Goal: Task Accomplishment & Management: Manage account settings

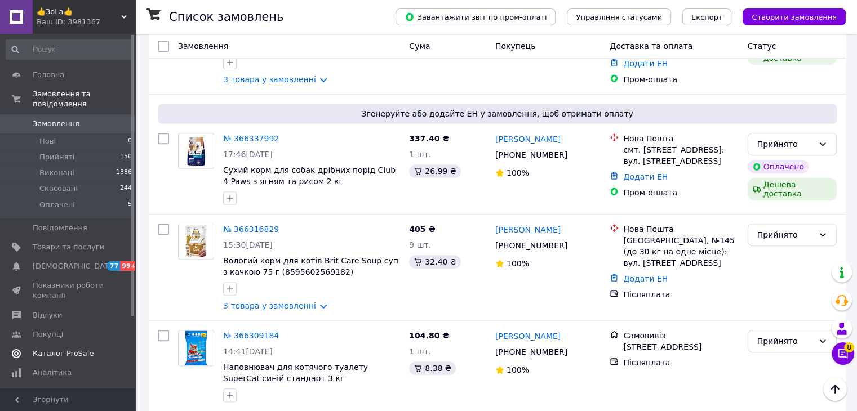
click at [59, 349] on span "Каталог ProSale" at bounding box center [63, 354] width 61 height 10
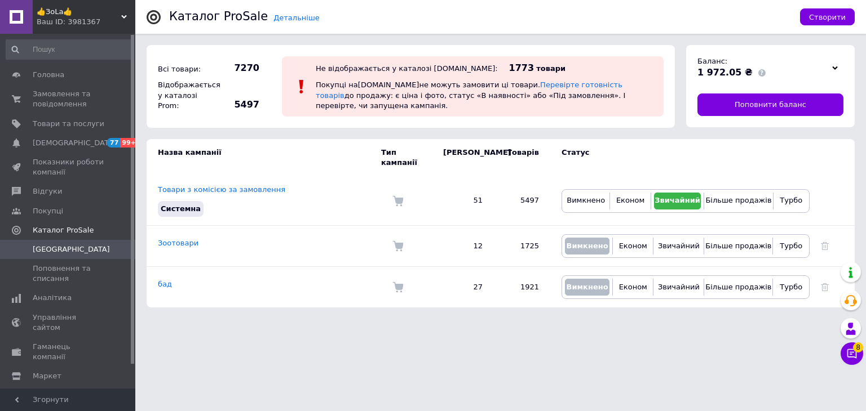
click at [124, 10] on div "👍ЗоLa👍 Ваш ID: 3981367" at bounding box center [84, 17] width 103 height 34
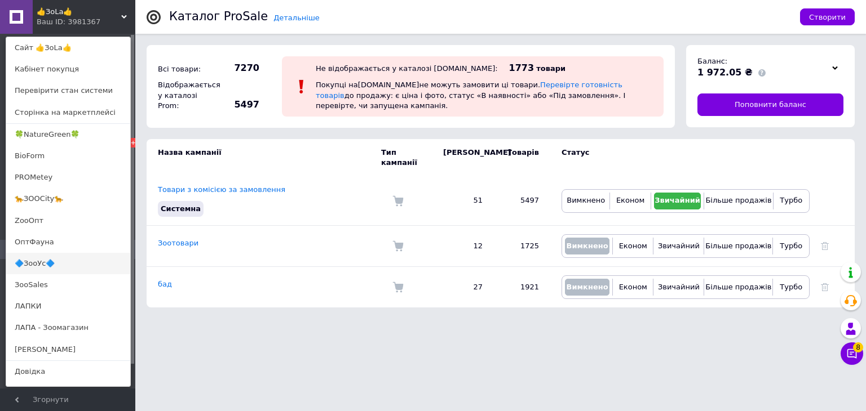
click at [26, 260] on link "🔷ЗооУс🔷" at bounding box center [68, 263] width 124 height 21
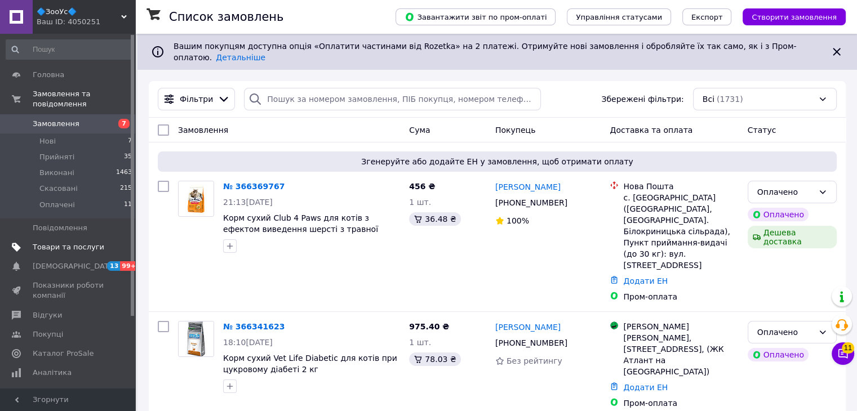
click at [48, 242] on span "Товари та послуги" at bounding box center [69, 247] width 72 height 10
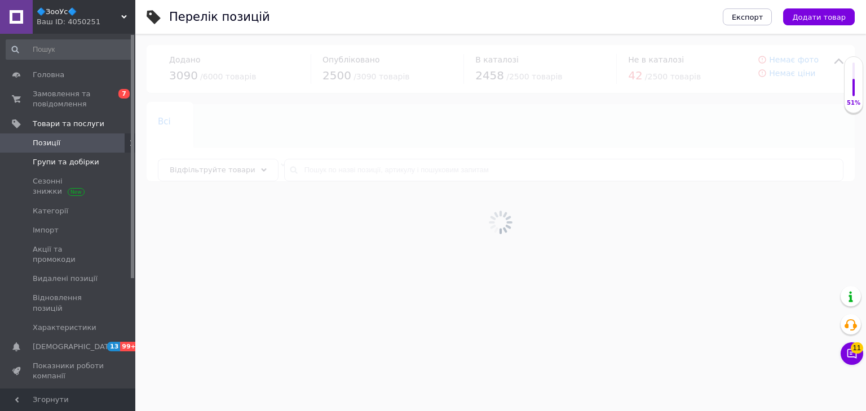
click at [63, 161] on span "Групи та добірки" at bounding box center [66, 162] width 66 height 10
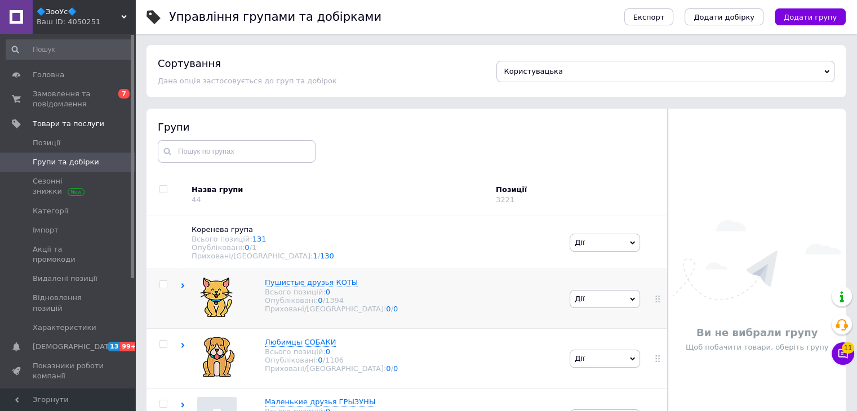
click at [183, 289] on use at bounding box center [182, 285] width 3 height 5
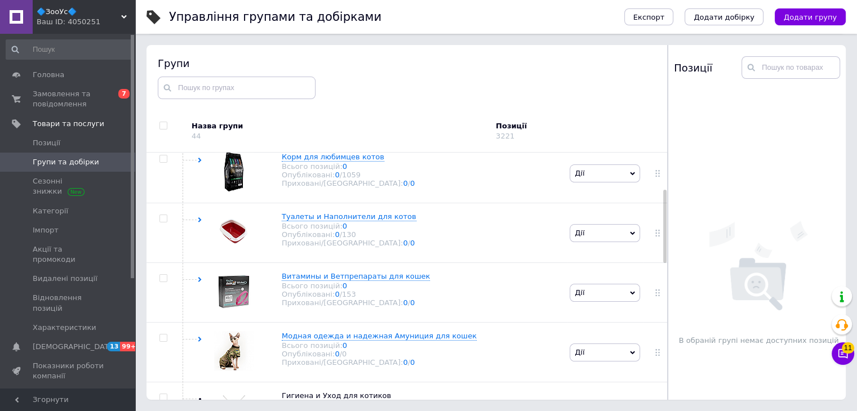
scroll to position [70, 0]
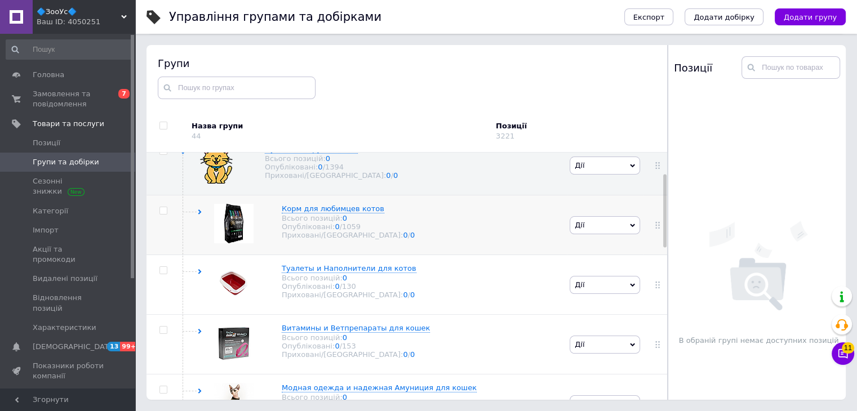
click at [201, 215] on icon at bounding box center [199, 212] width 5 height 5
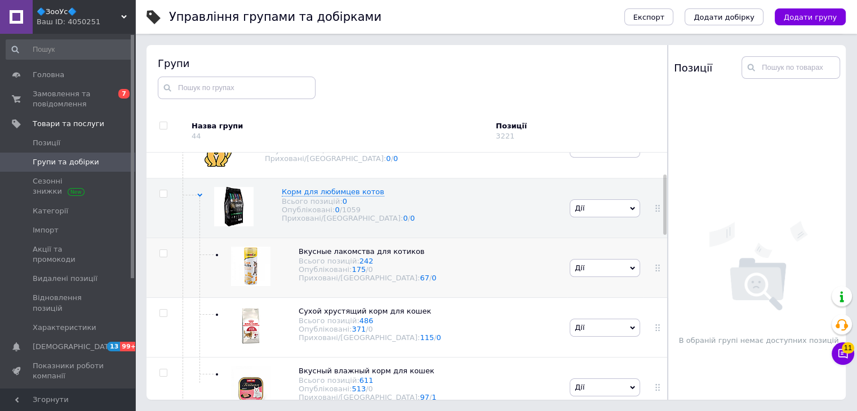
scroll to position [89, 0]
click at [427, 254] on use at bounding box center [430, 250] width 6 height 6
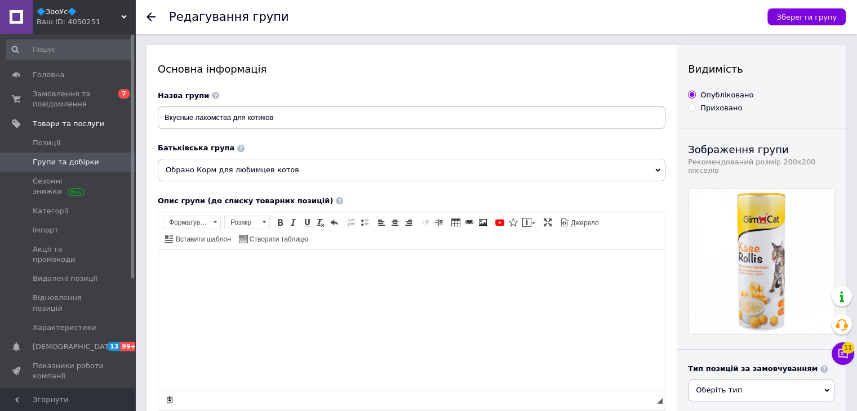
click at [659, 170] on icon at bounding box center [657, 170] width 5 height 5
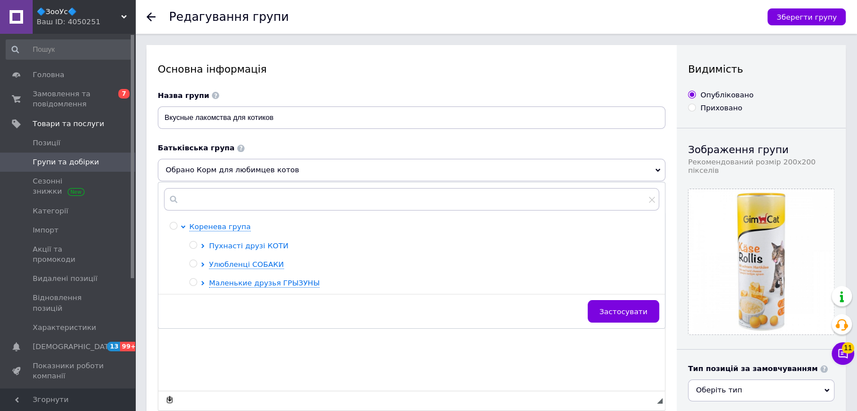
click at [203, 247] on icon at bounding box center [202, 246] width 3 height 5
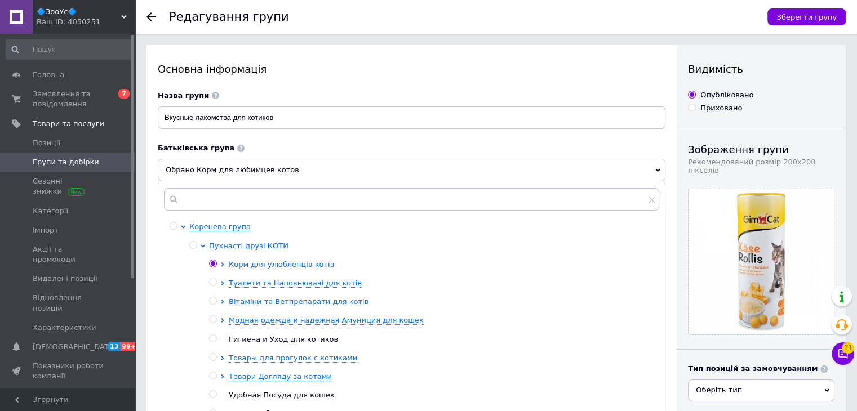
click at [227, 245] on span "Пухнасті друзі КОТИ" at bounding box center [248, 246] width 79 height 8
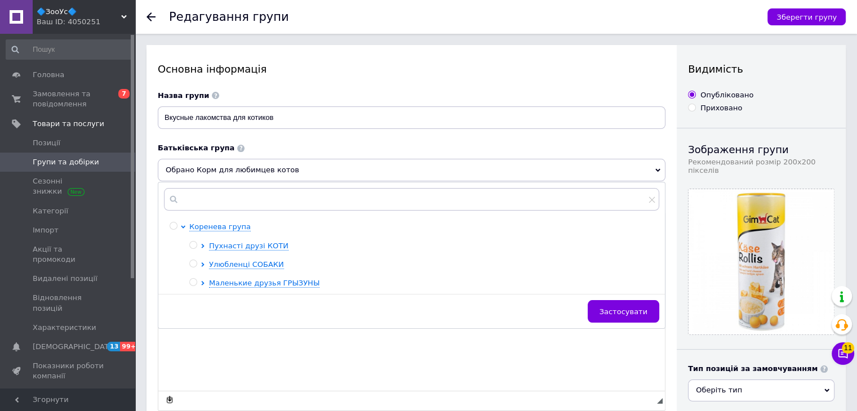
click at [193, 245] on input "radio" at bounding box center [192, 245] width 7 height 7
radio input "true"
click at [622, 316] on span "Застосувати" at bounding box center [624, 312] width 48 height 8
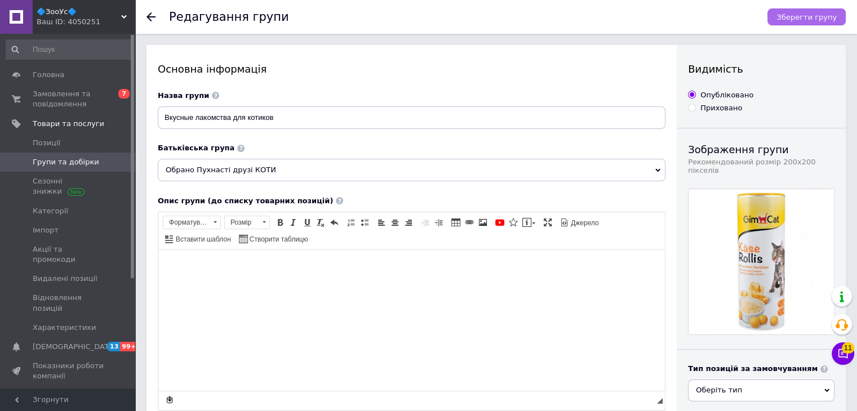
click at [809, 17] on span "Зберегти групу" at bounding box center [806, 17] width 60 height 8
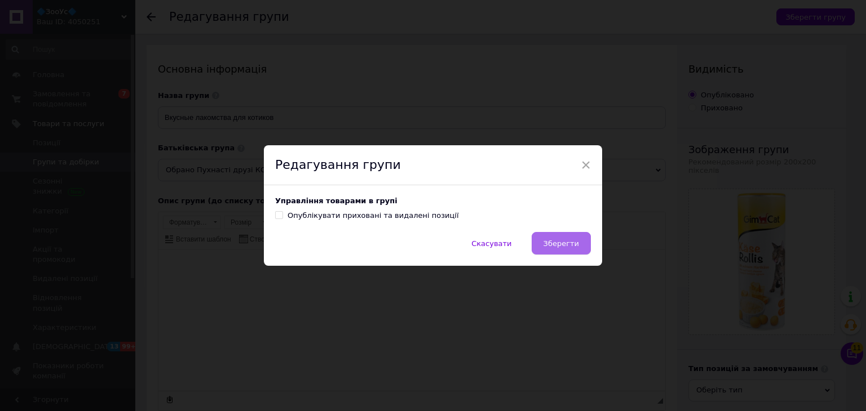
click at [555, 242] on span "Зберегти" at bounding box center [560, 243] width 35 height 8
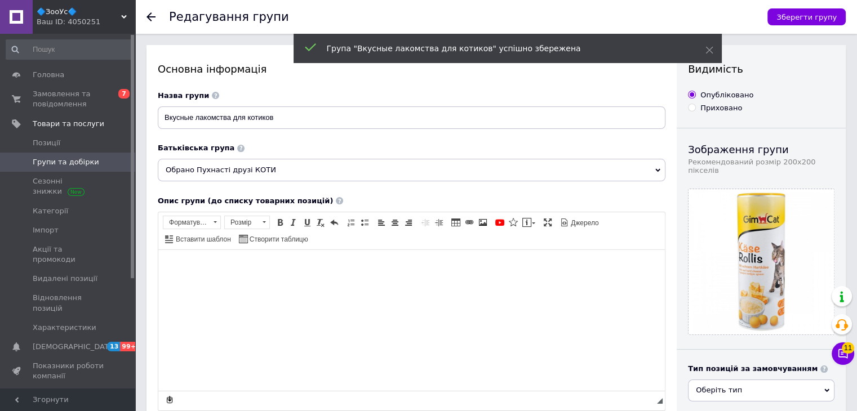
click at [153, 16] on icon at bounding box center [151, 16] width 9 height 9
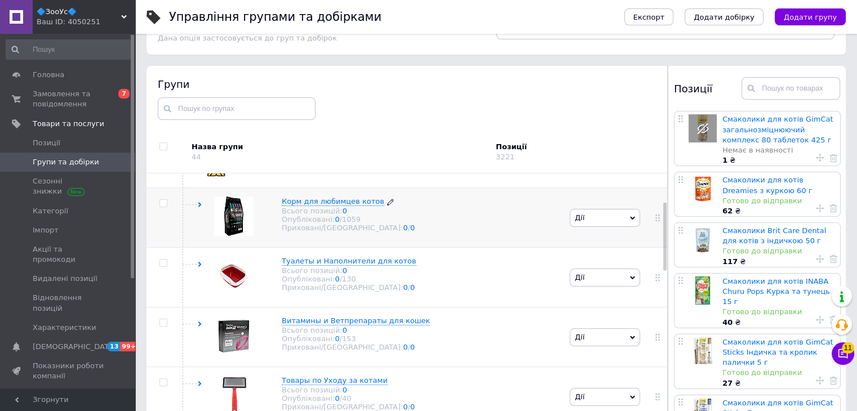
scroll to position [103, 0]
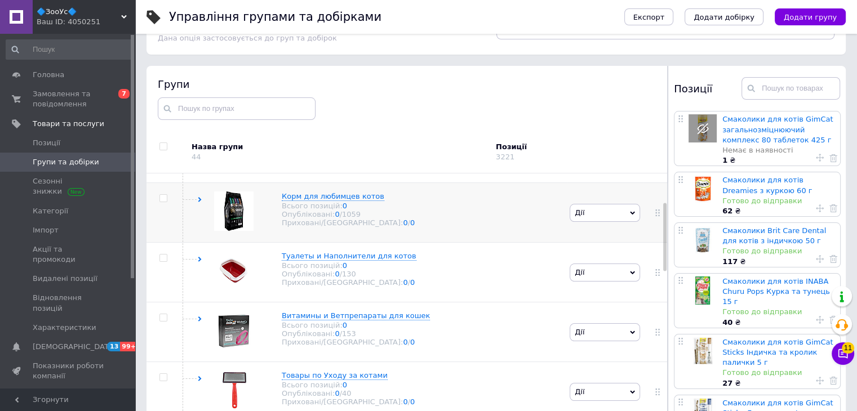
click at [201, 202] on icon at bounding box center [199, 199] width 5 height 5
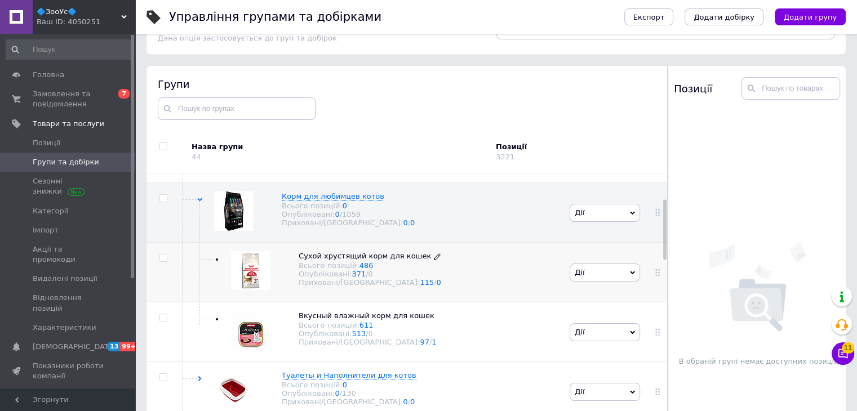
click at [434, 260] on icon at bounding box center [437, 257] width 7 height 7
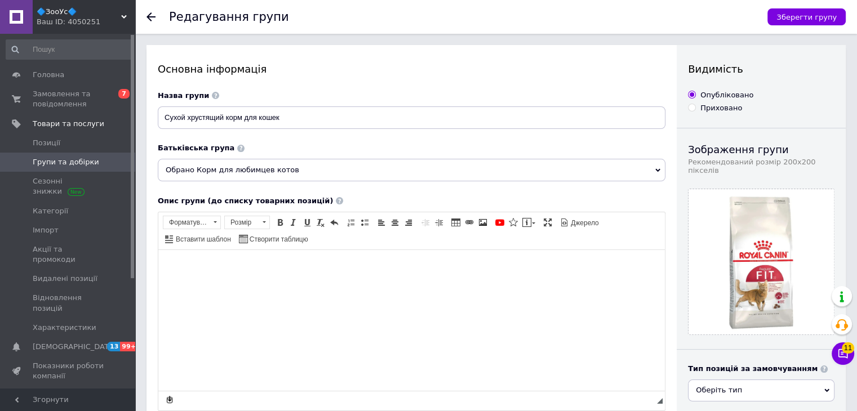
click at [662, 173] on span "Обрано Корм для любимцев котов" at bounding box center [412, 170] width 508 height 23
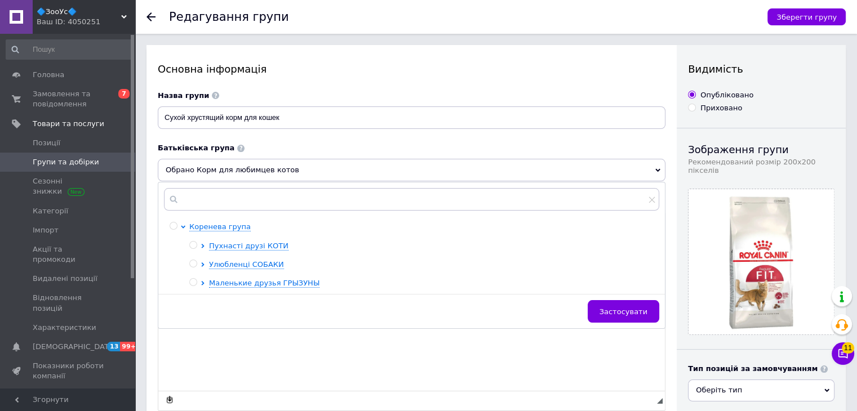
click at [192, 246] on input "radio" at bounding box center [192, 245] width 7 height 7
radio input "true"
click at [628, 314] on span "Застосувати" at bounding box center [624, 312] width 48 height 8
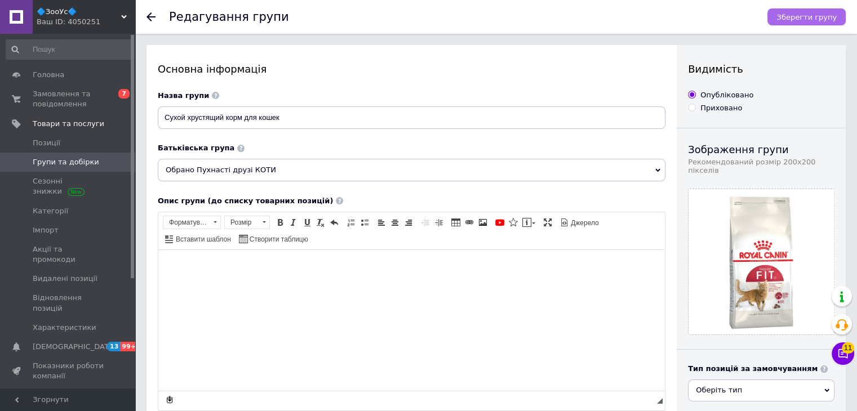
click at [796, 20] on span "Зберегти групу" at bounding box center [806, 17] width 60 height 8
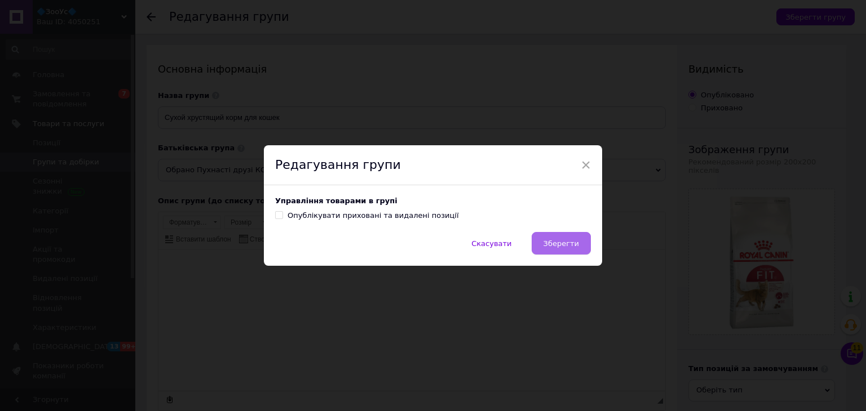
click at [566, 237] on button "Зберегти" at bounding box center [560, 243] width 59 height 23
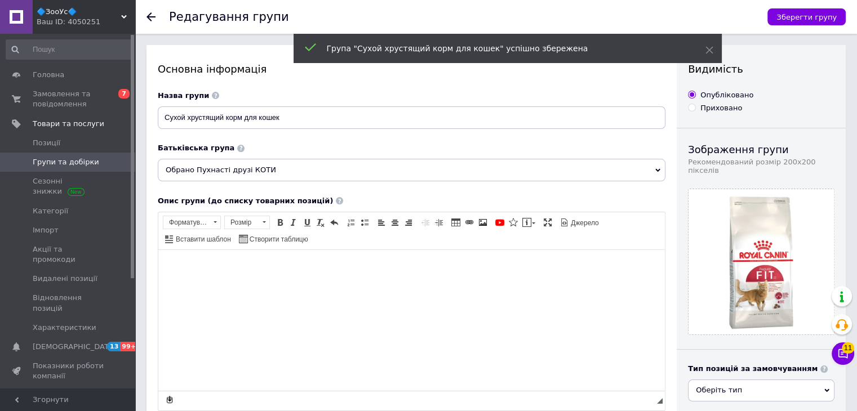
click at [153, 17] on icon at bounding box center [151, 16] width 9 height 9
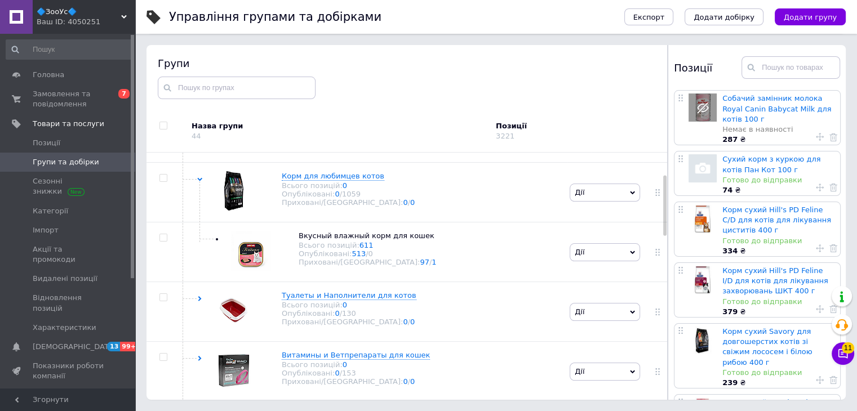
scroll to position [88, 0]
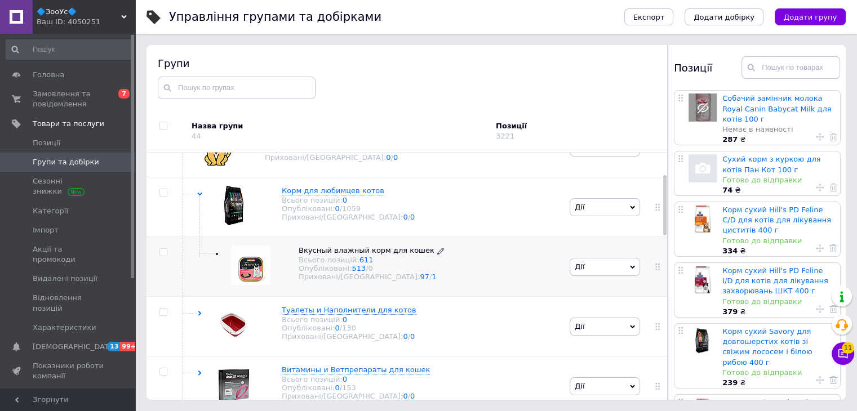
click at [437, 255] on icon at bounding box center [440, 251] width 7 height 7
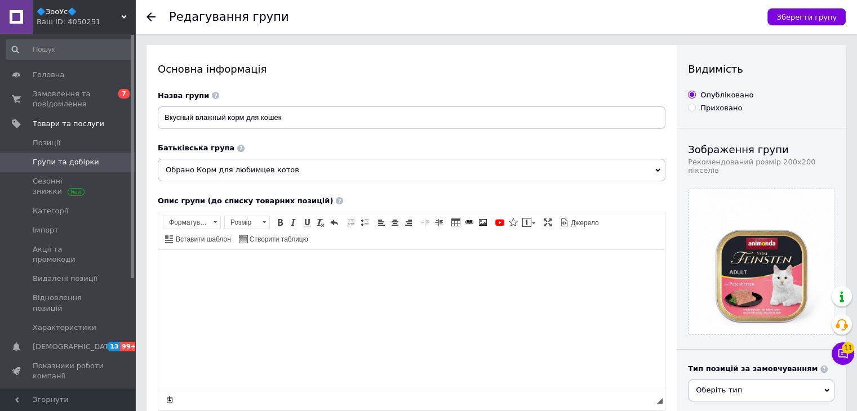
click at [659, 172] on icon at bounding box center [657, 170] width 5 height 3
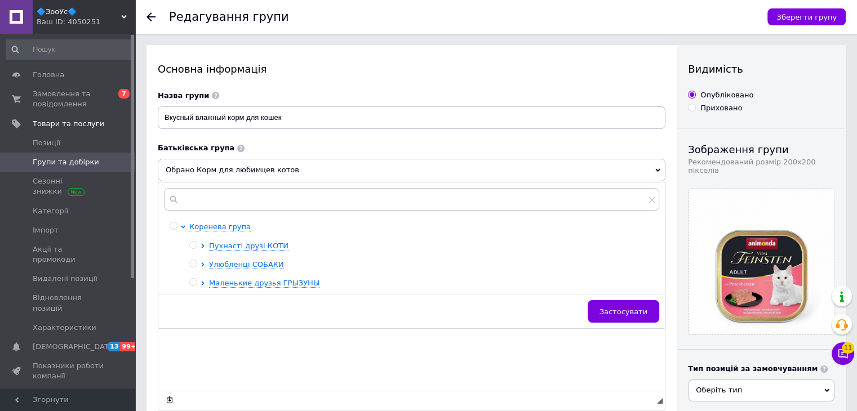
click at [193, 246] on input "radio" at bounding box center [192, 245] width 7 height 7
radio input "true"
click at [628, 313] on span "Застосувати" at bounding box center [624, 312] width 48 height 8
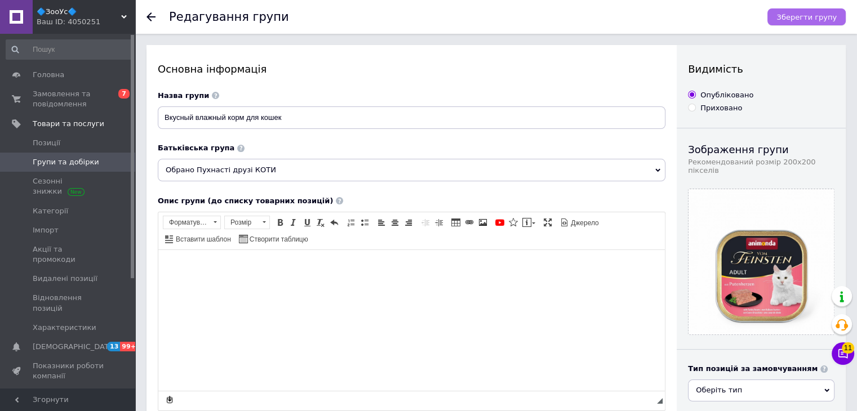
click at [797, 13] on span "Зберегти групу" at bounding box center [806, 17] width 60 height 8
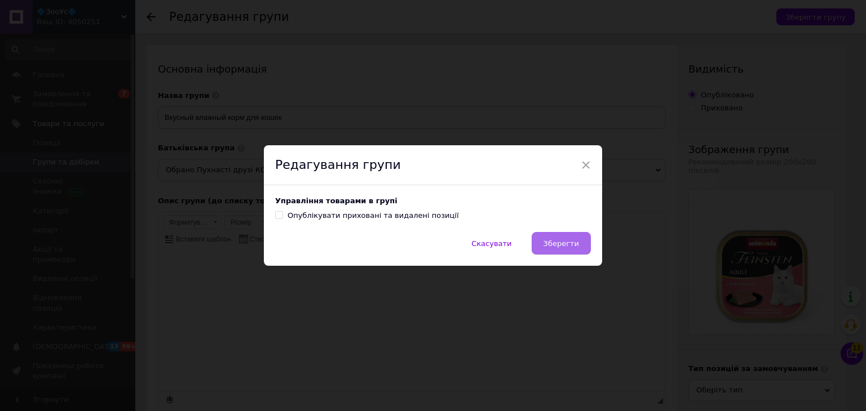
click at [538, 241] on button "Зберегти" at bounding box center [560, 243] width 59 height 23
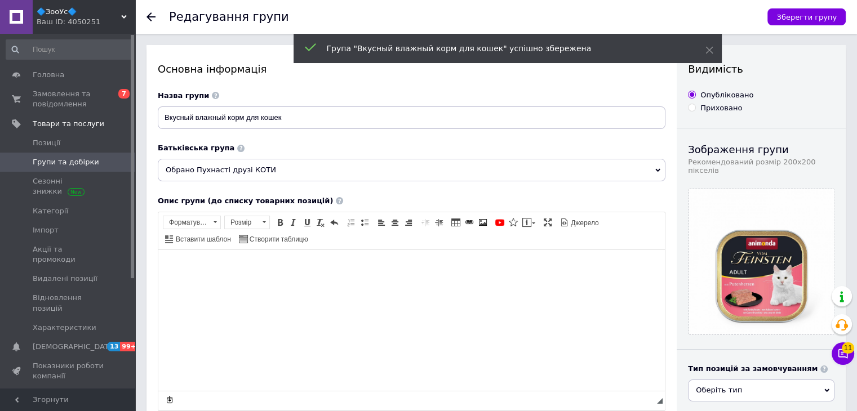
click at [152, 14] on icon at bounding box center [151, 16] width 9 height 9
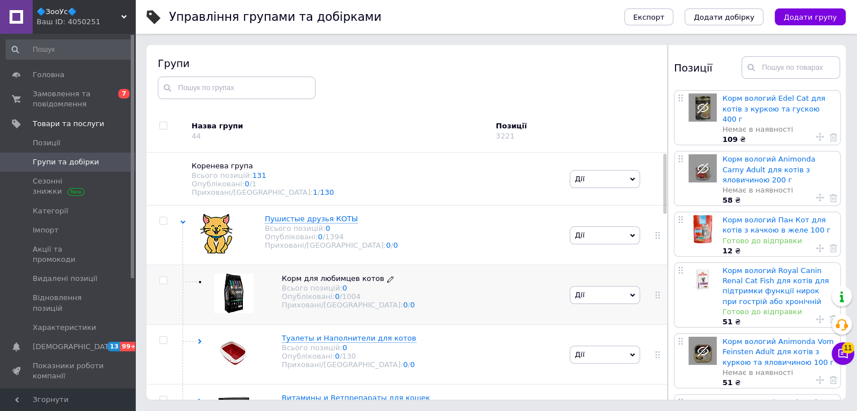
click at [301, 292] on div "Всього позицій: 0" at bounding box center [348, 288] width 133 height 8
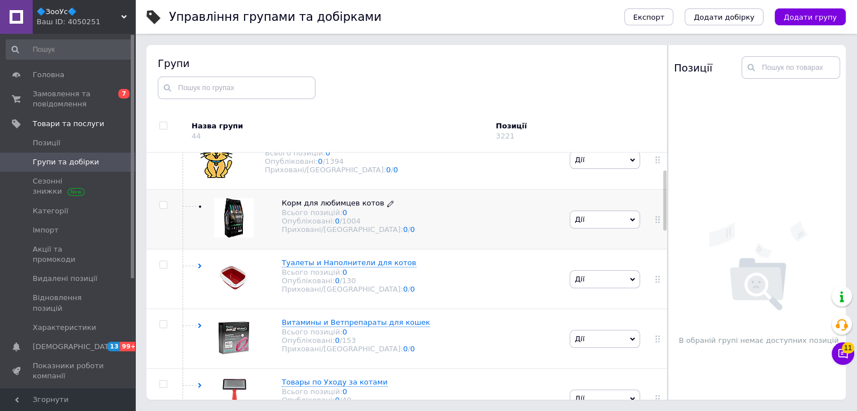
scroll to position [78, 0]
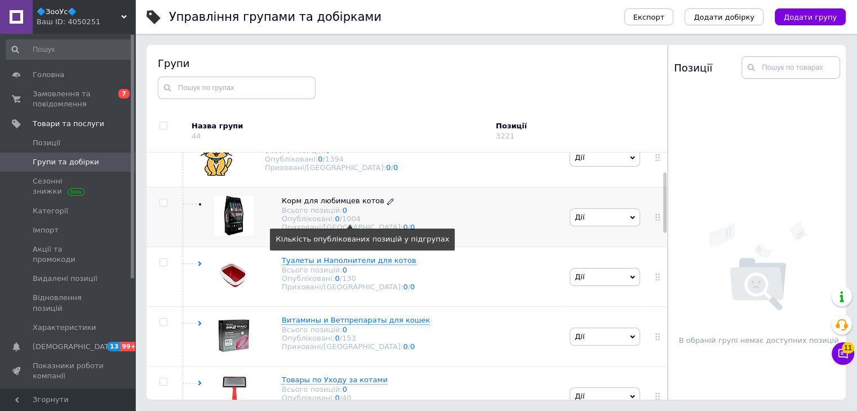
click at [348, 223] on div "1004" at bounding box center [351, 219] width 19 height 8
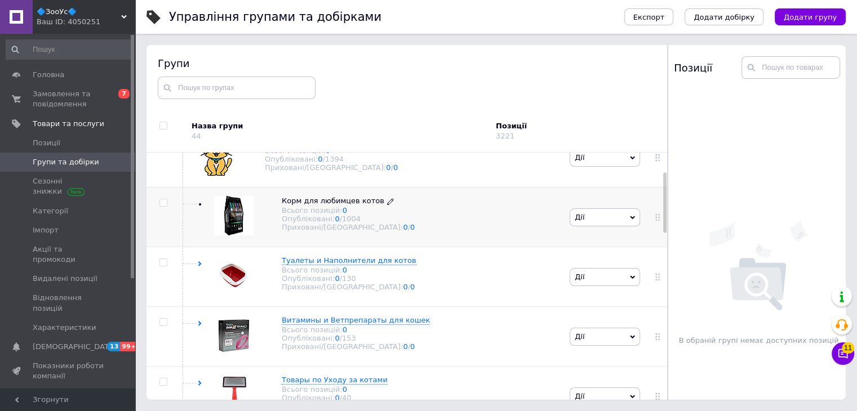
click at [311, 223] on div "Опубліковані: 0 / 1004" at bounding box center [348, 219] width 133 height 8
click at [200, 267] on use at bounding box center [199, 263] width 3 height 5
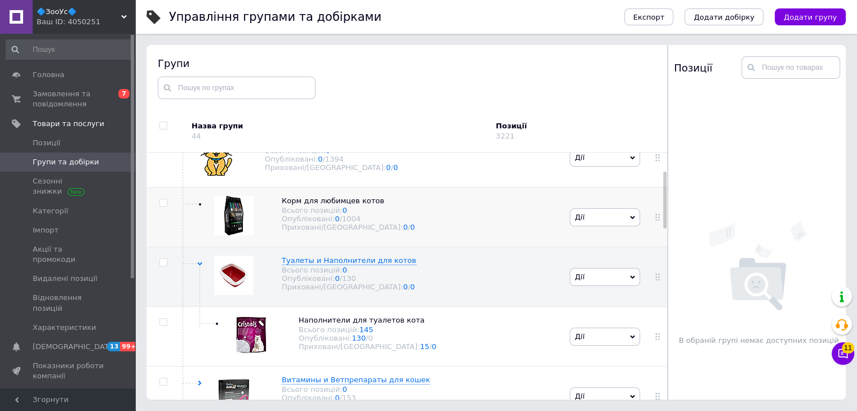
click at [633, 217] on span "Дії" at bounding box center [605, 217] width 70 height 18
click at [598, 325] on li "Видалити групу" at bounding box center [604, 338] width 69 height 26
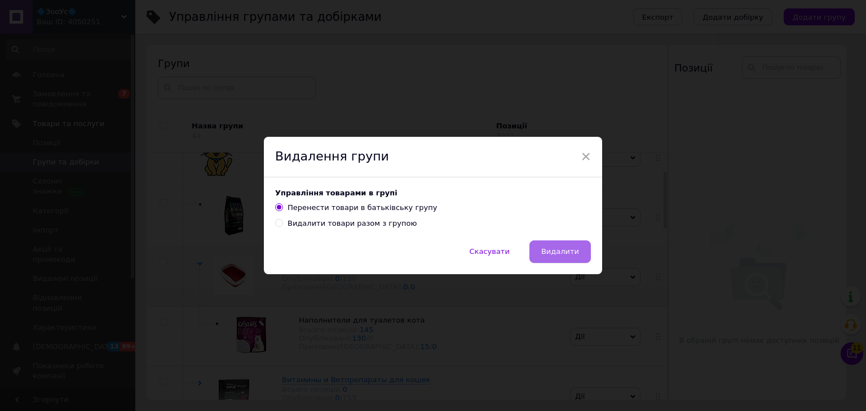
click at [558, 251] on span "Видалити" at bounding box center [560, 251] width 38 height 8
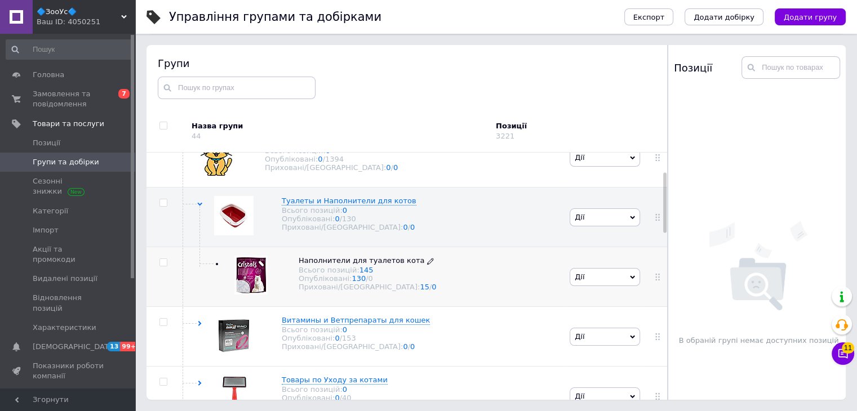
click at [427, 262] on icon at bounding box center [430, 261] width 7 height 7
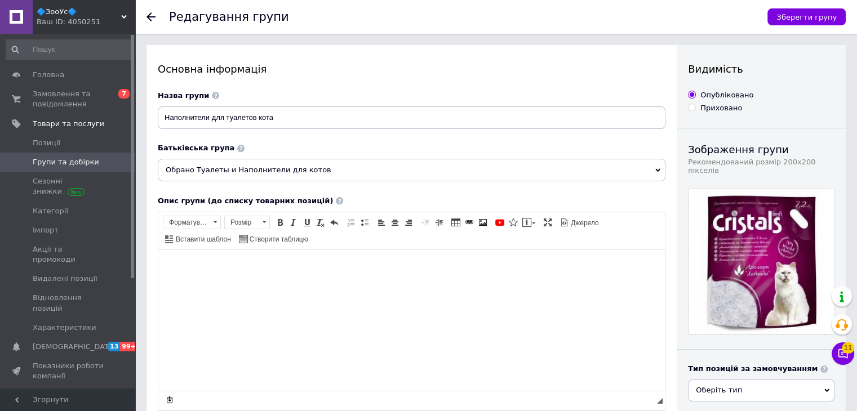
click at [658, 173] on icon at bounding box center [657, 170] width 5 height 5
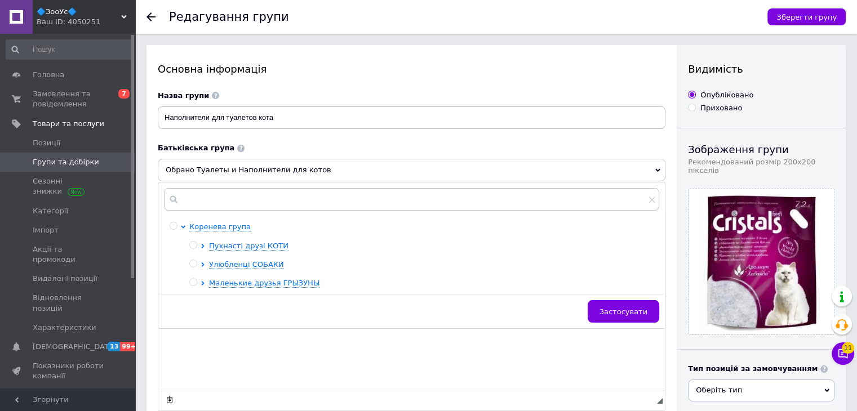
click at [193, 246] on input "radio" at bounding box center [192, 245] width 7 height 7
radio input "true"
click at [627, 308] on span "Застосувати" at bounding box center [624, 312] width 48 height 8
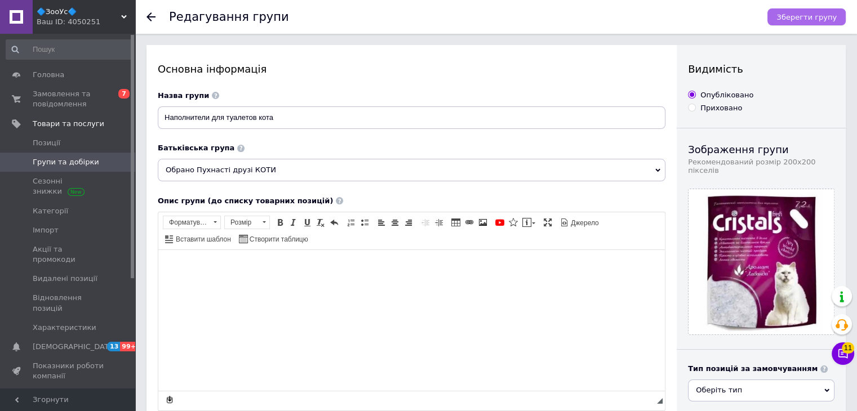
click at [792, 16] on span "Зберегти групу" at bounding box center [806, 17] width 60 height 8
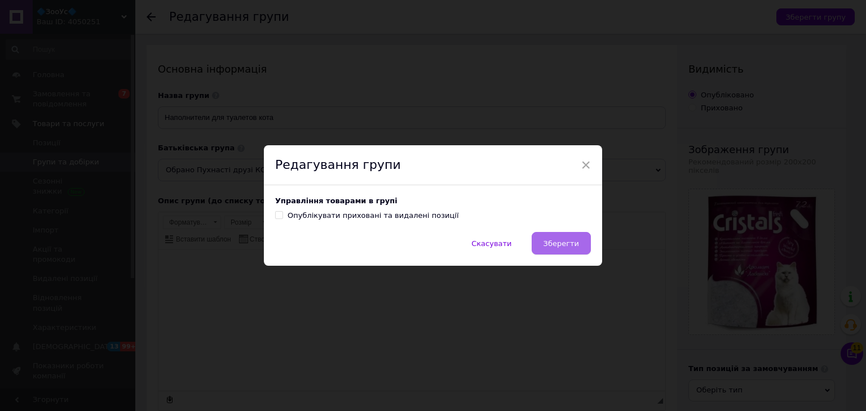
click at [571, 244] on span "Зберегти" at bounding box center [560, 243] width 35 height 8
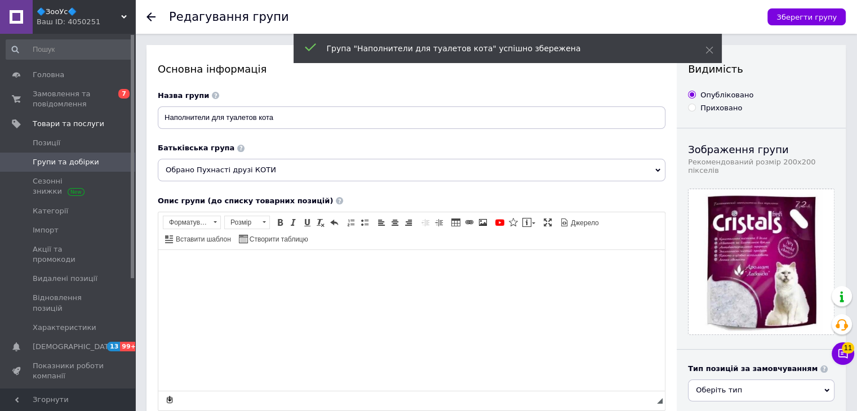
click at [153, 20] on icon at bounding box center [151, 16] width 9 height 9
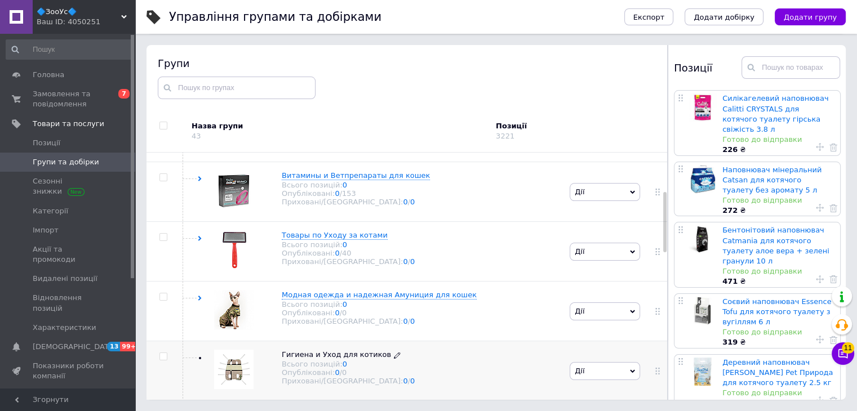
scroll to position [156, 0]
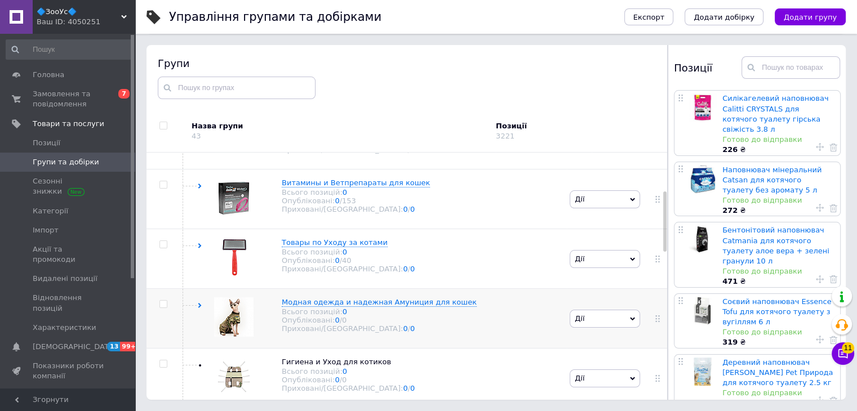
click at [201, 308] on icon at bounding box center [199, 305] width 5 height 5
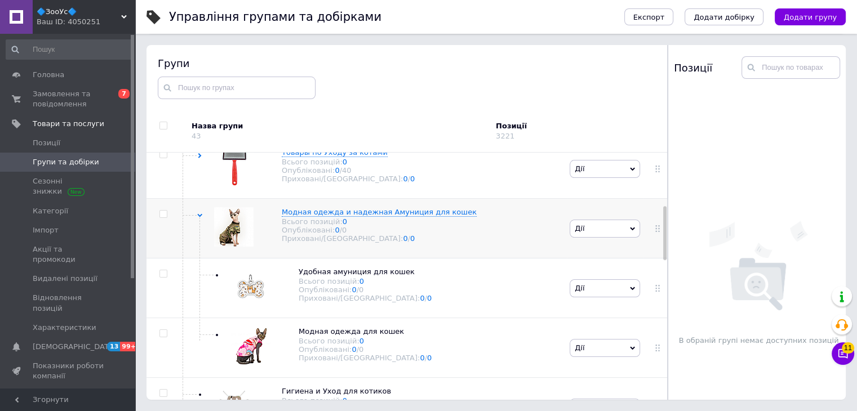
scroll to position [241, 0]
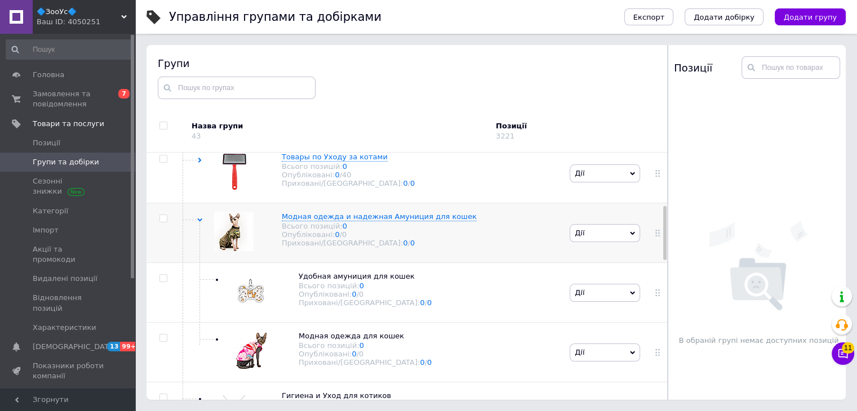
click at [198, 221] on icon at bounding box center [199, 220] width 5 height 5
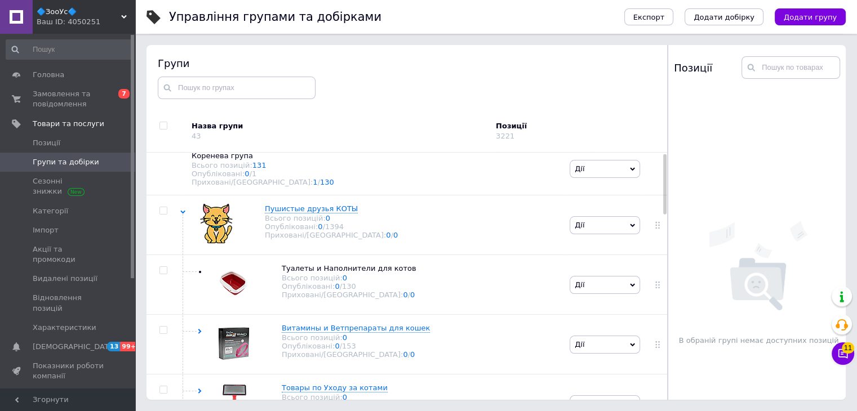
scroll to position [0, 0]
